Goal: Information Seeking & Learning: Learn about a topic

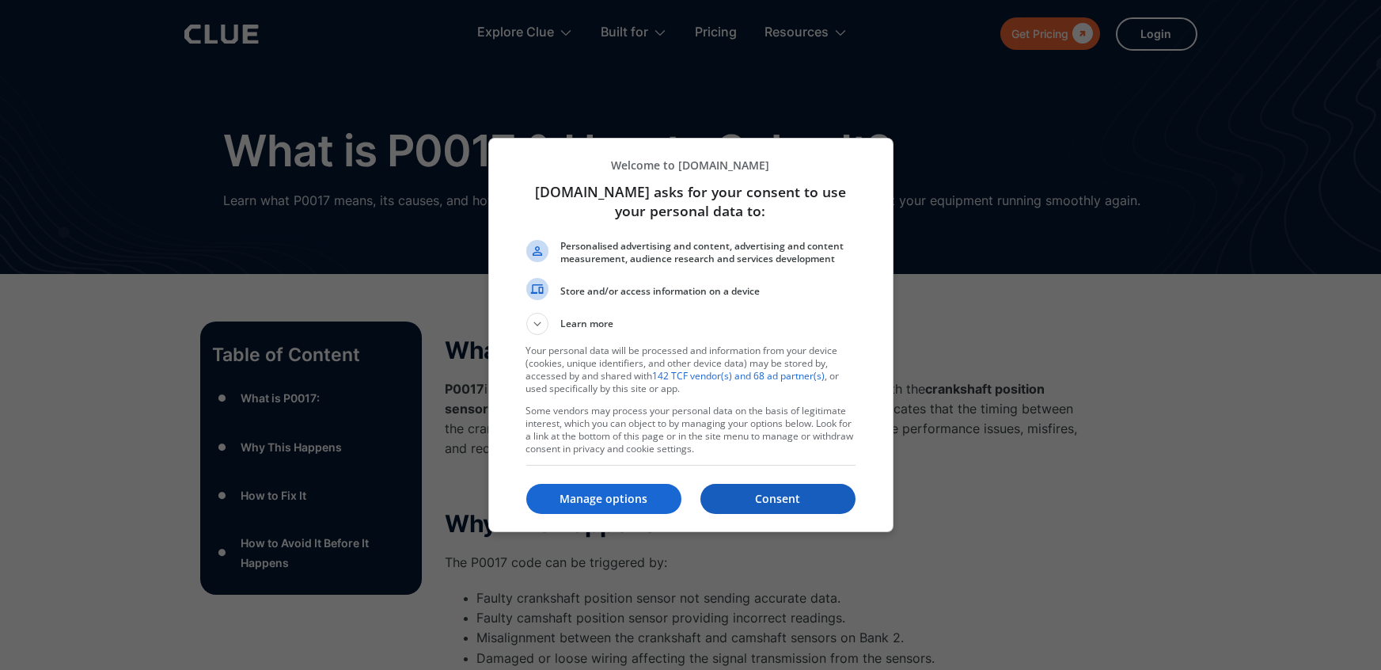
click at [774, 503] on p "Consent" at bounding box center [778, 499] width 155 height 16
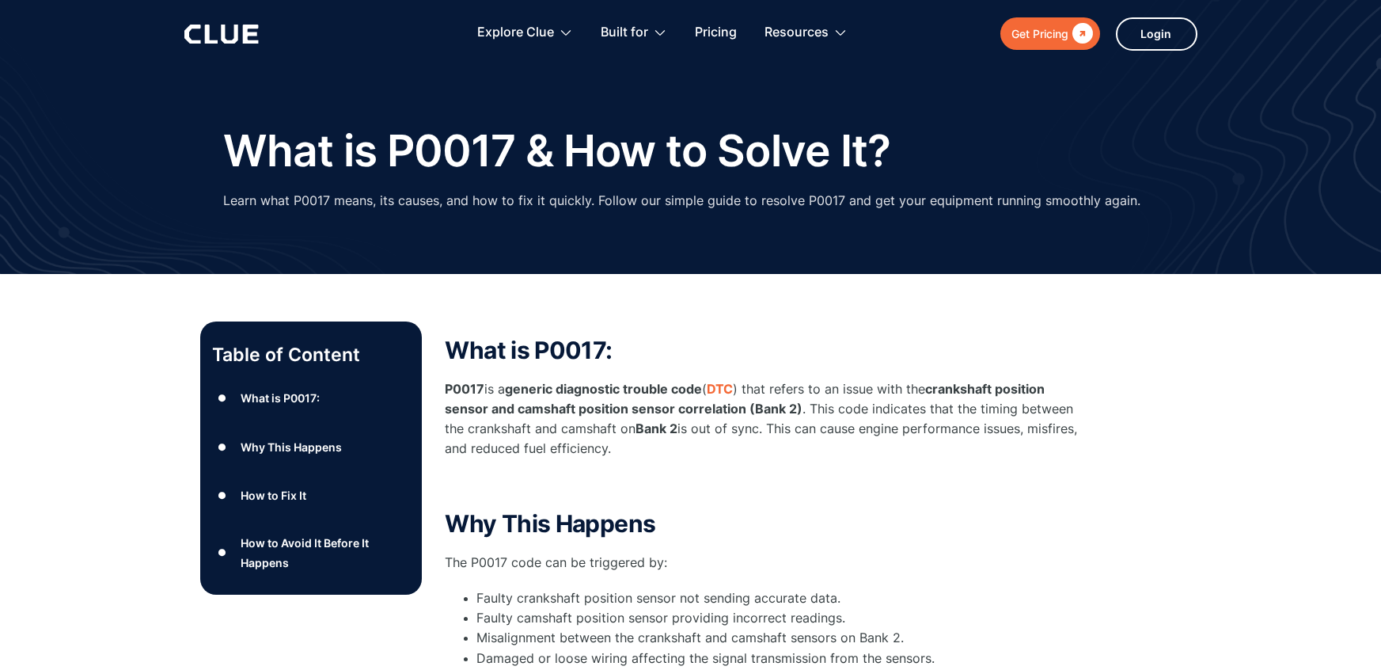
click at [609, 393] on strong "generic diagnostic trouble code" at bounding box center [604, 389] width 197 height 16
click at [278, 495] on div "How to Fix It" at bounding box center [274, 495] width 66 height 20
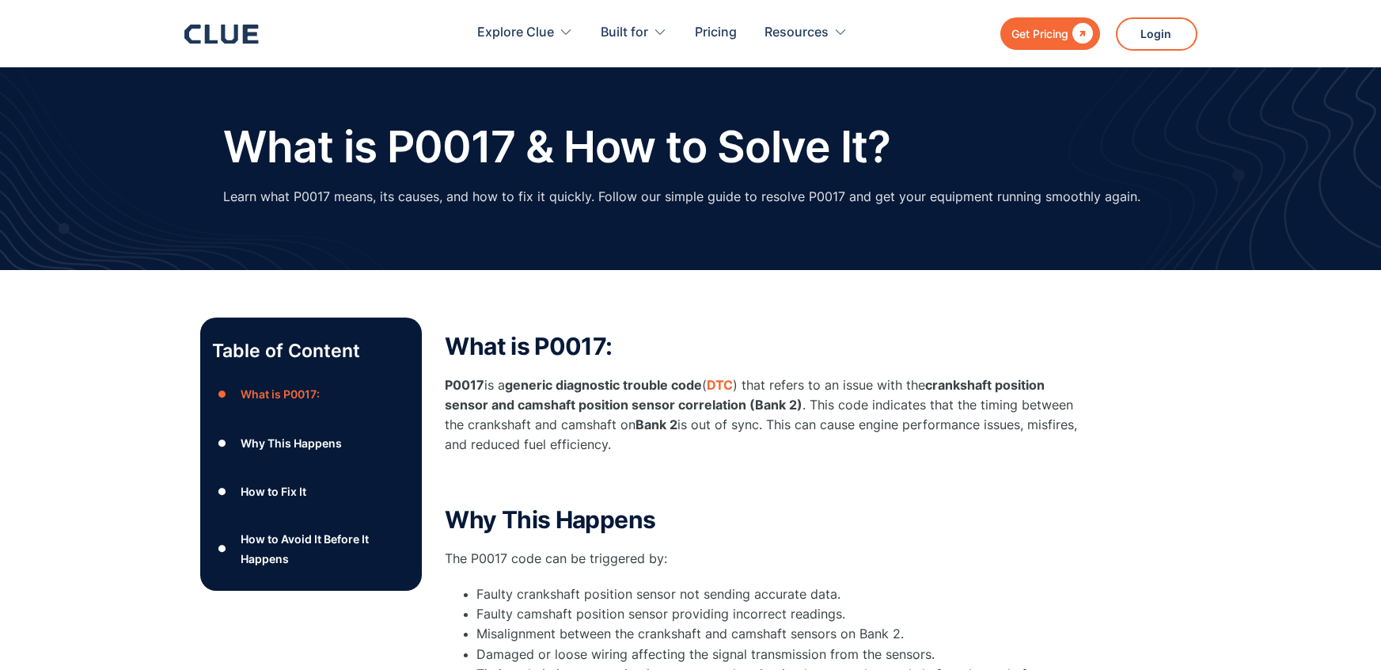
scroll to position [3, 0]
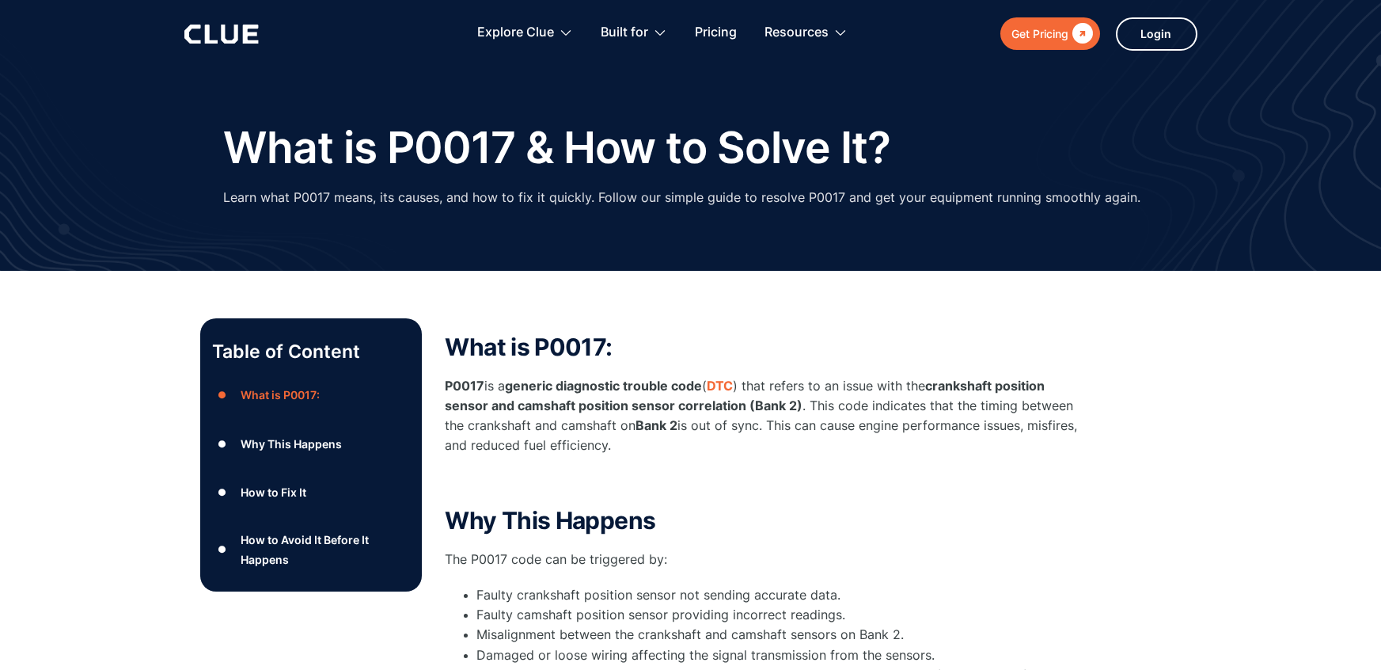
click at [1039, 30] on div "Get Pricing" at bounding box center [1041, 34] width 57 height 20
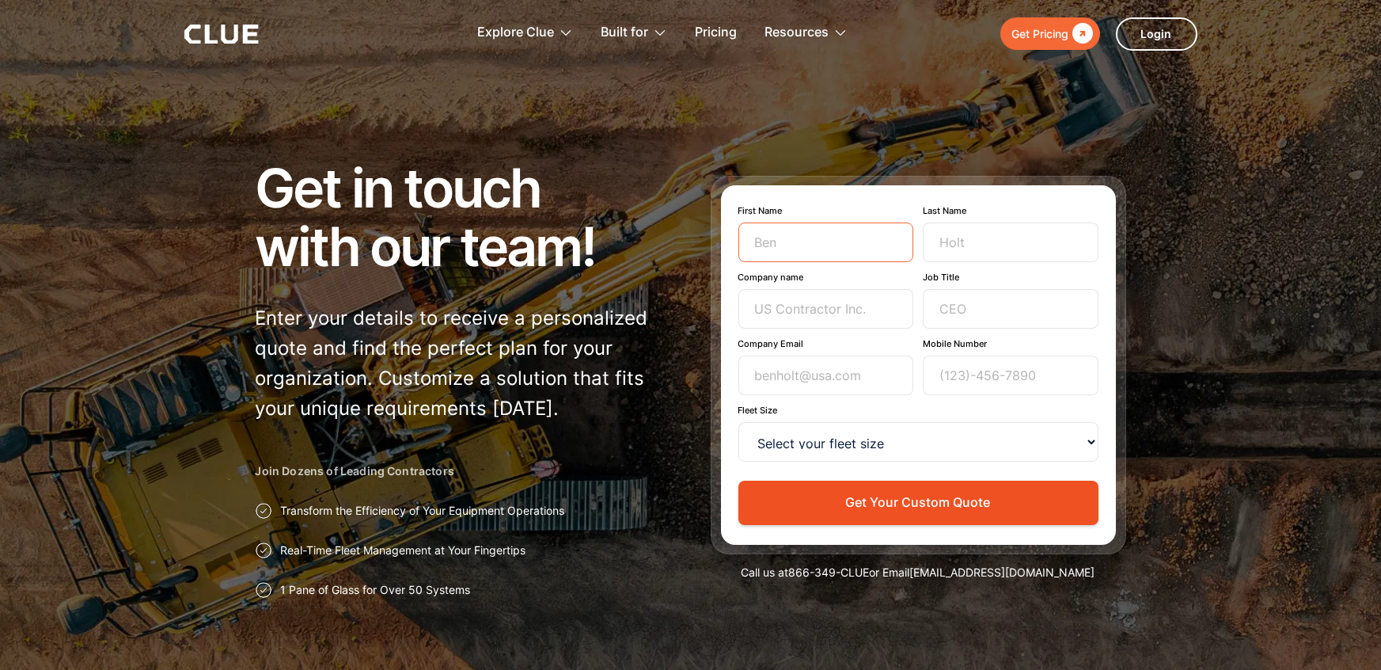
click at [842, 226] on input "First Name" at bounding box center [827, 242] width 176 height 40
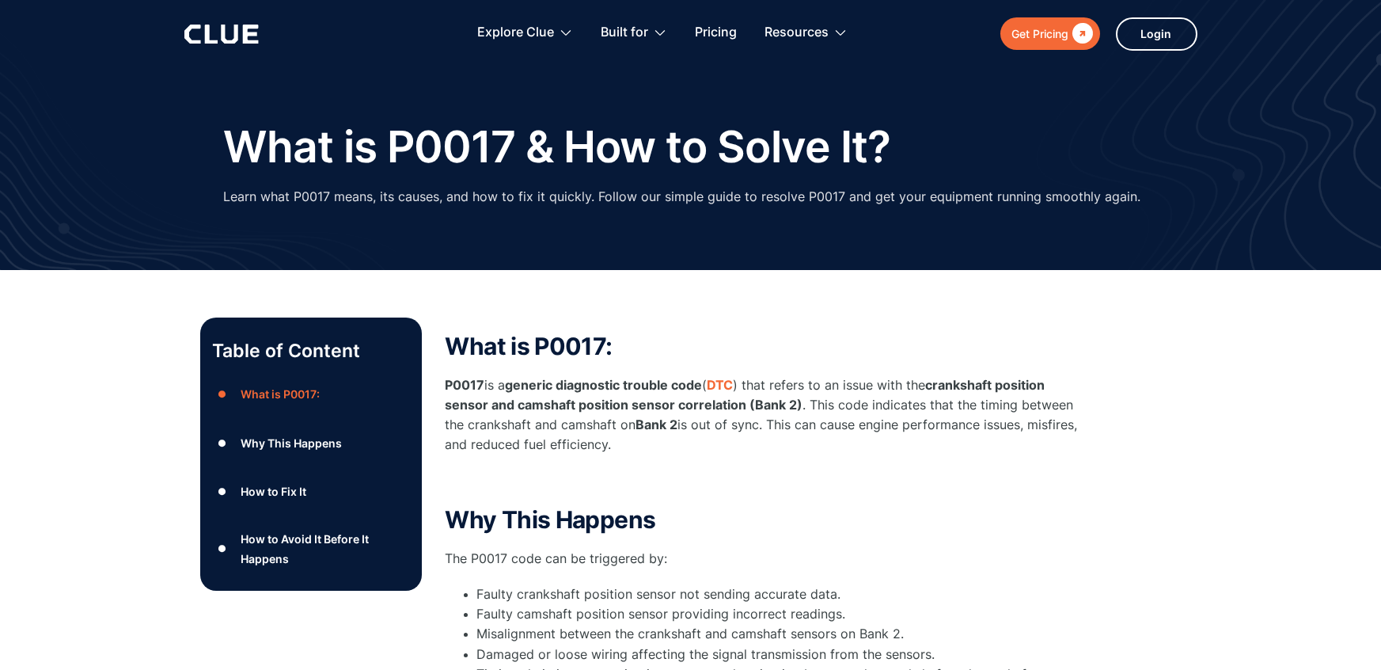
scroll to position [3, 0]
